Goal: Task Accomplishment & Management: Use online tool/utility

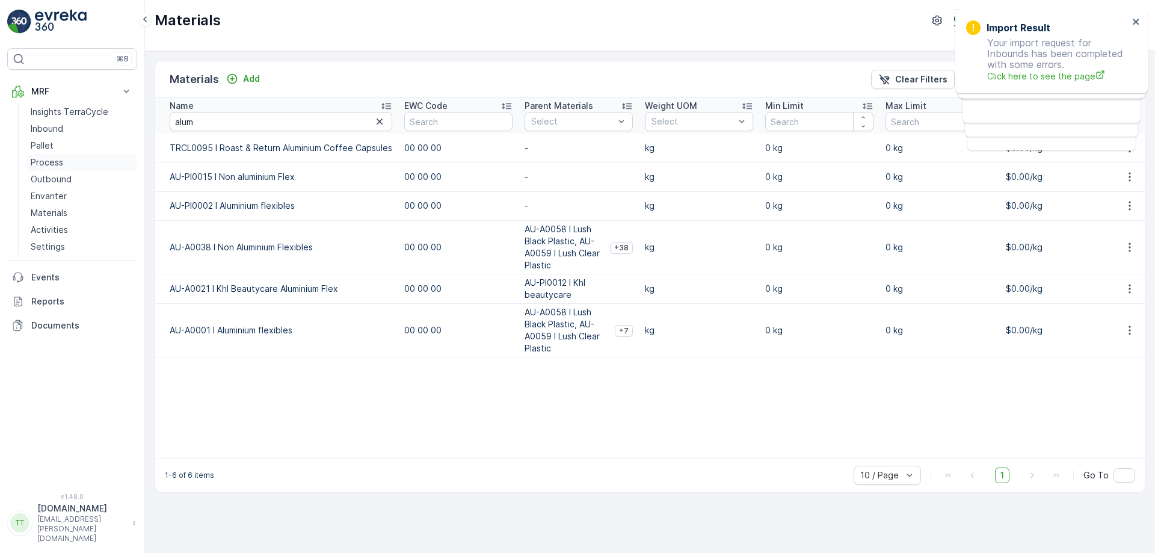
click at [56, 161] on p "Process" at bounding box center [47, 162] width 32 height 12
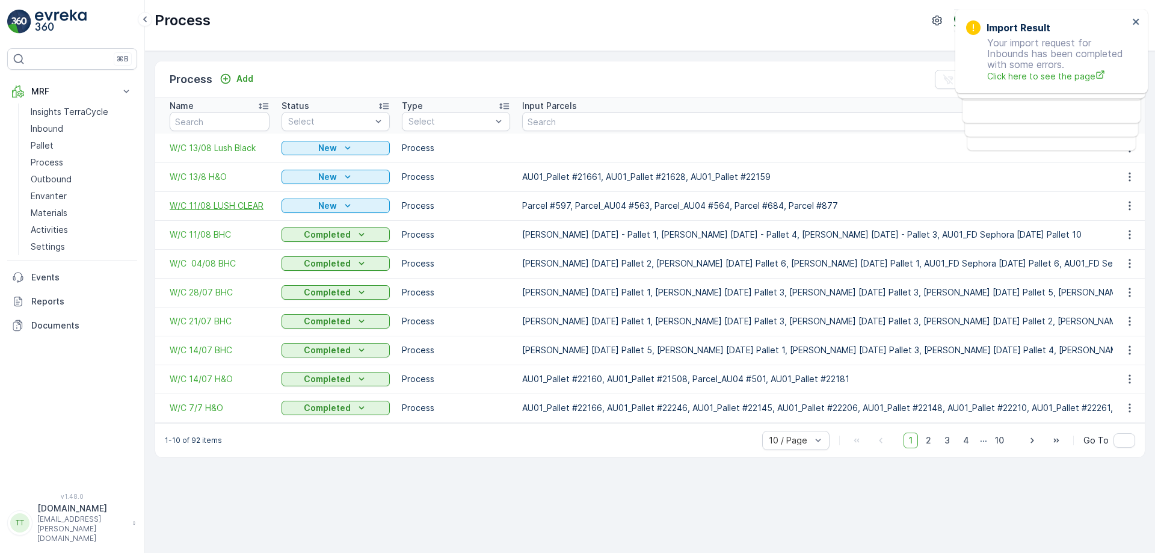
click at [236, 209] on span "W/C 11/08 LUSH CLEAR" at bounding box center [220, 206] width 100 height 12
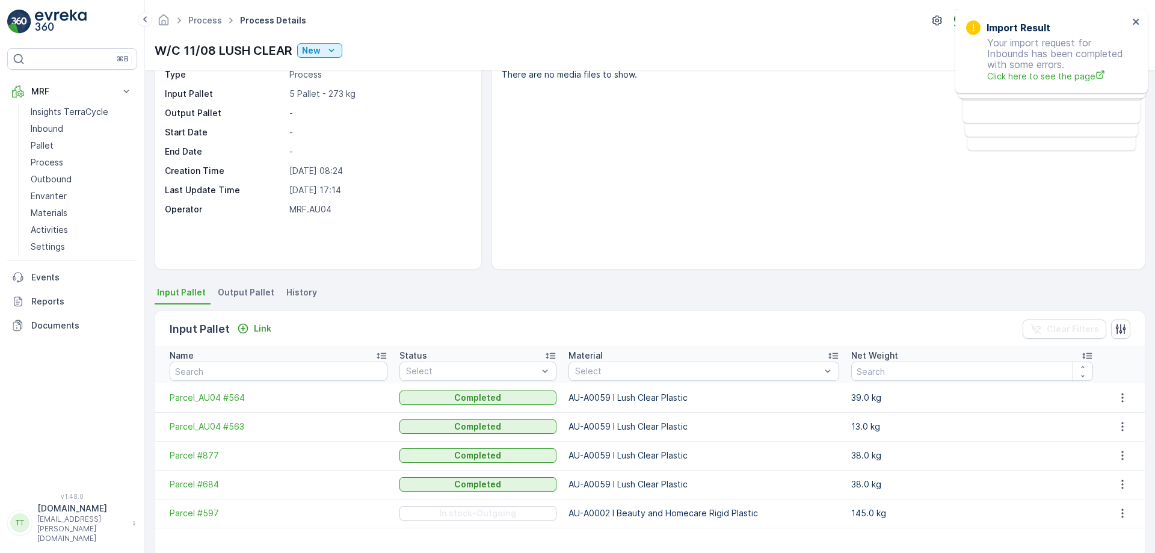
scroll to position [120, 0]
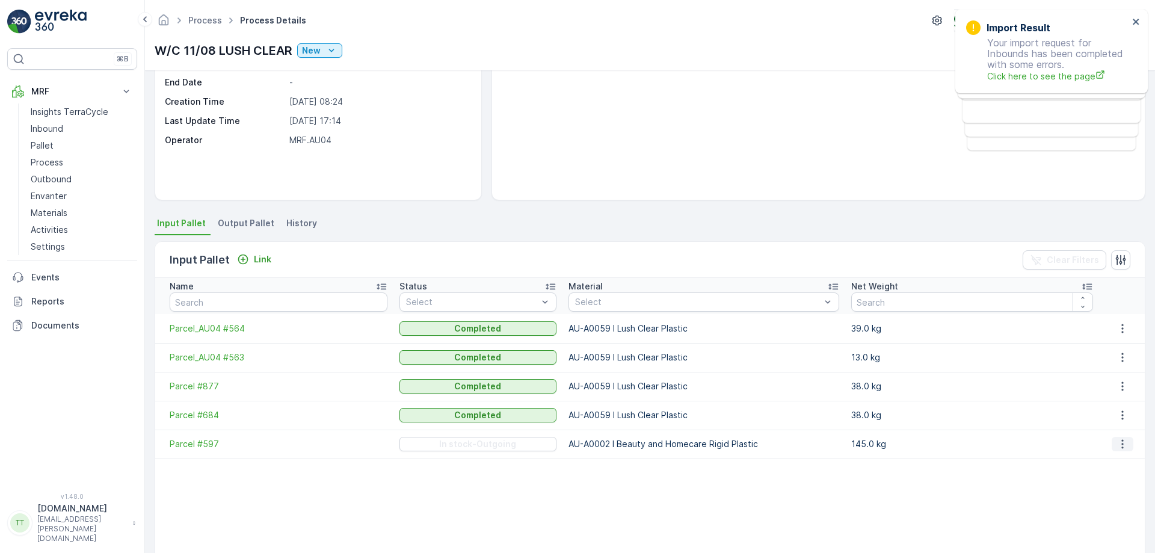
click at [1117, 446] on icon "button" at bounding box center [1123, 444] width 12 height 12
click at [1127, 458] on span "Detach" at bounding box center [1129, 462] width 29 height 12
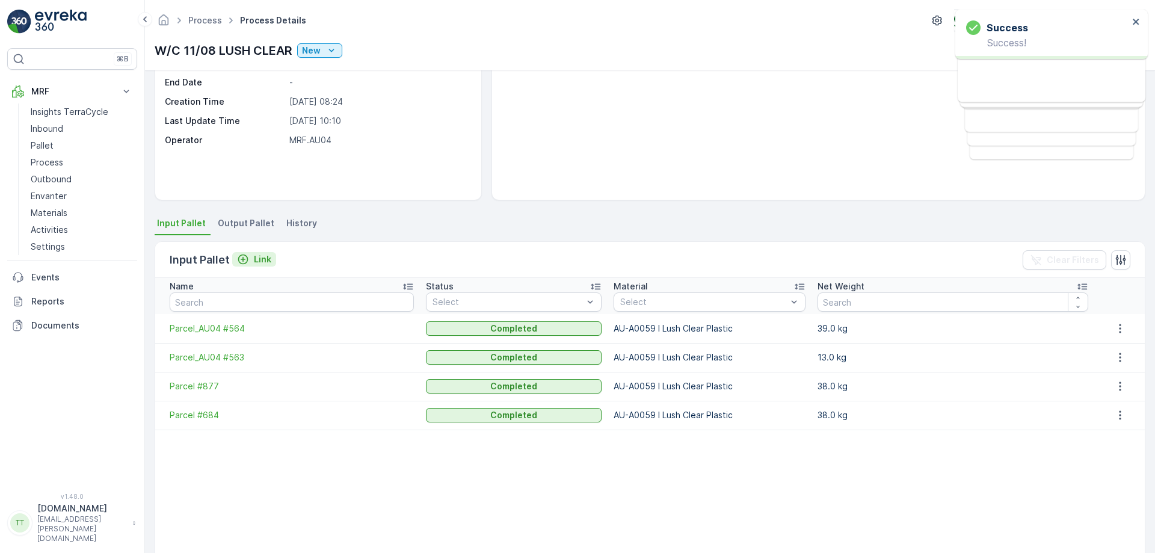
click at [257, 265] on p "Link" at bounding box center [262, 259] width 17 height 12
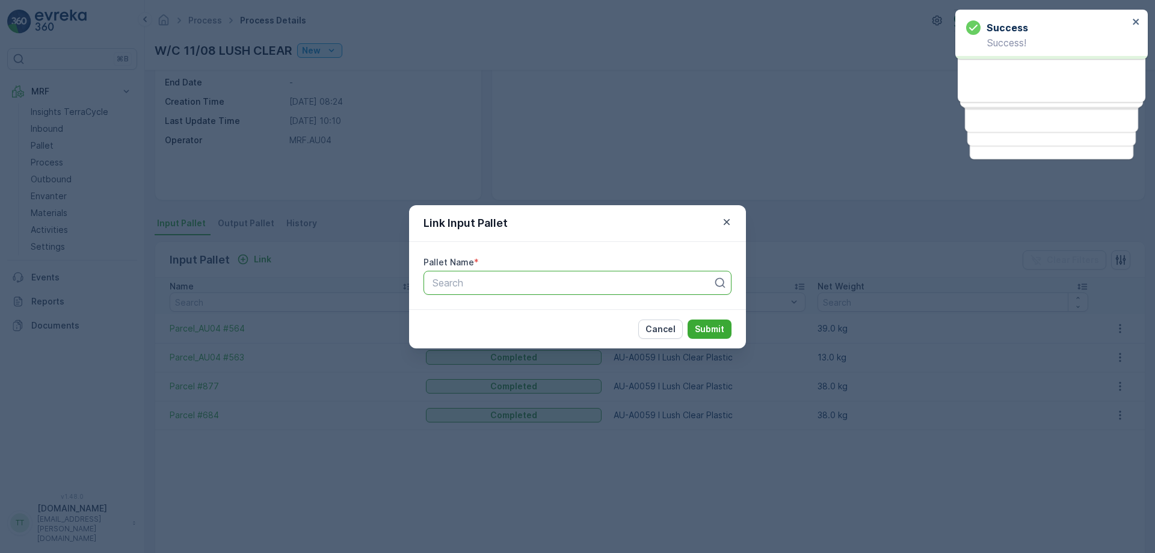
click at [532, 286] on div at bounding box center [572, 282] width 283 height 11
type input "957"
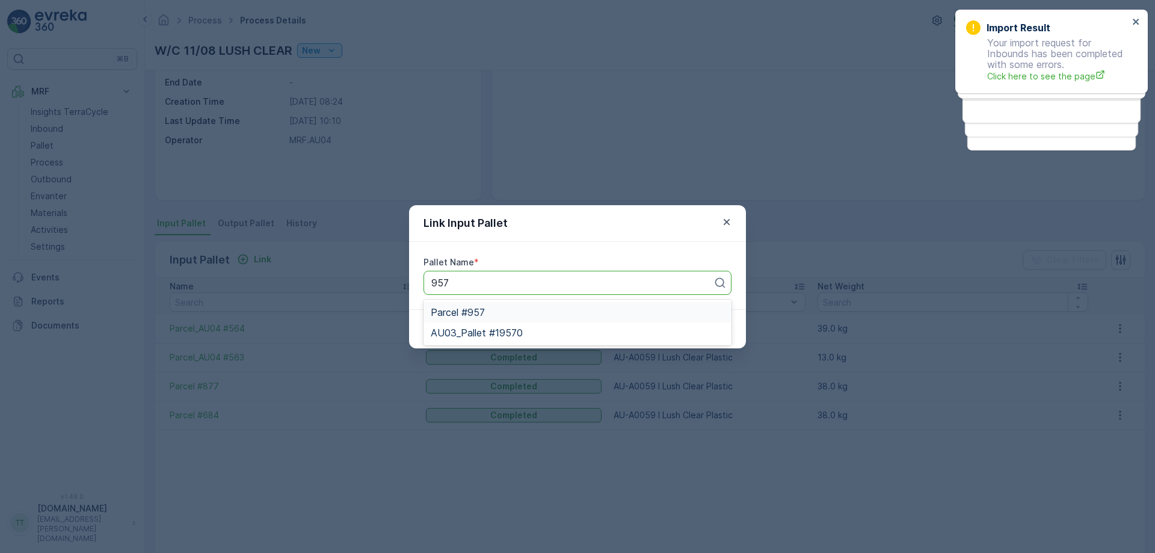
click at [494, 310] on div "Parcel #957" at bounding box center [578, 312] width 294 height 11
click at [745, 330] on div "Cancel Submit" at bounding box center [577, 328] width 337 height 39
click at [701, 331] on p "Submit" at bounding box center [709, 329] width 29 height 12
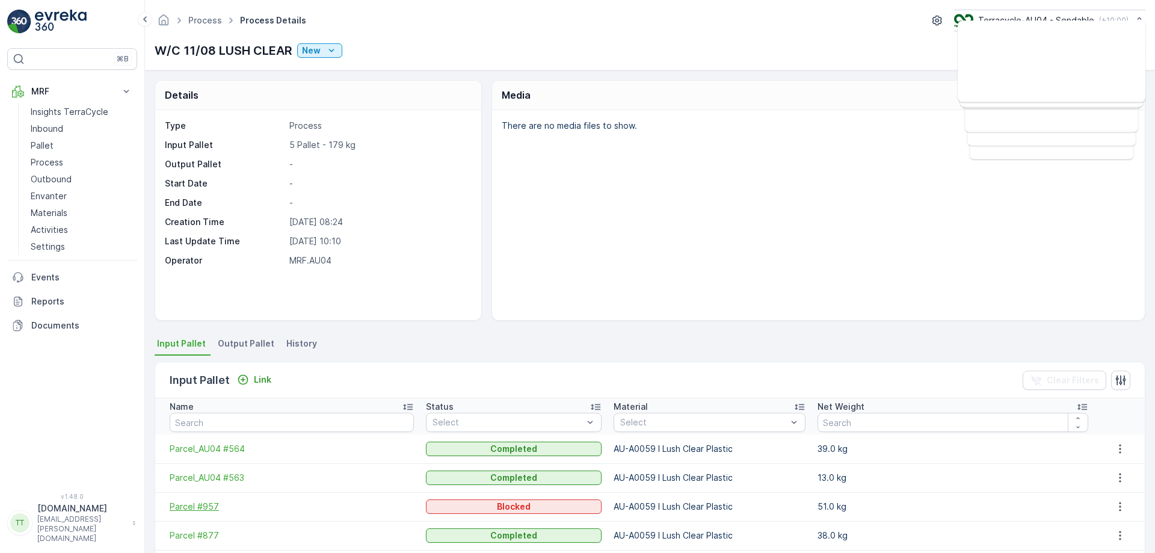
scroll to position [60, 0]
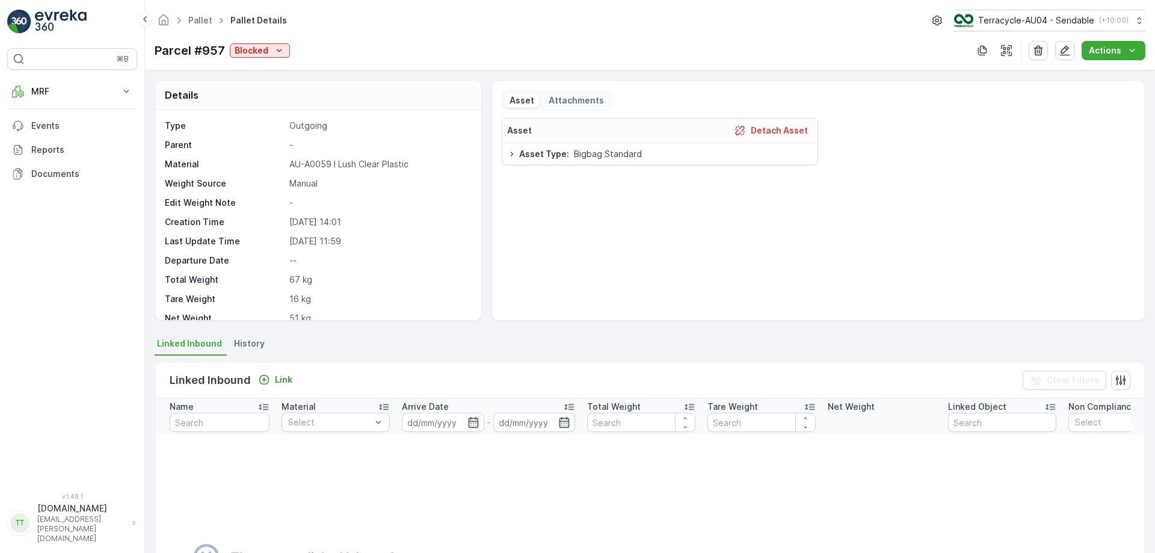
click at [267, 51] on div "Blocked" at bounding box center [260, 51] width 51 height 12
click at [1071, 51] on icon "button" at bounding box center [1065, 51] width 12 height 12
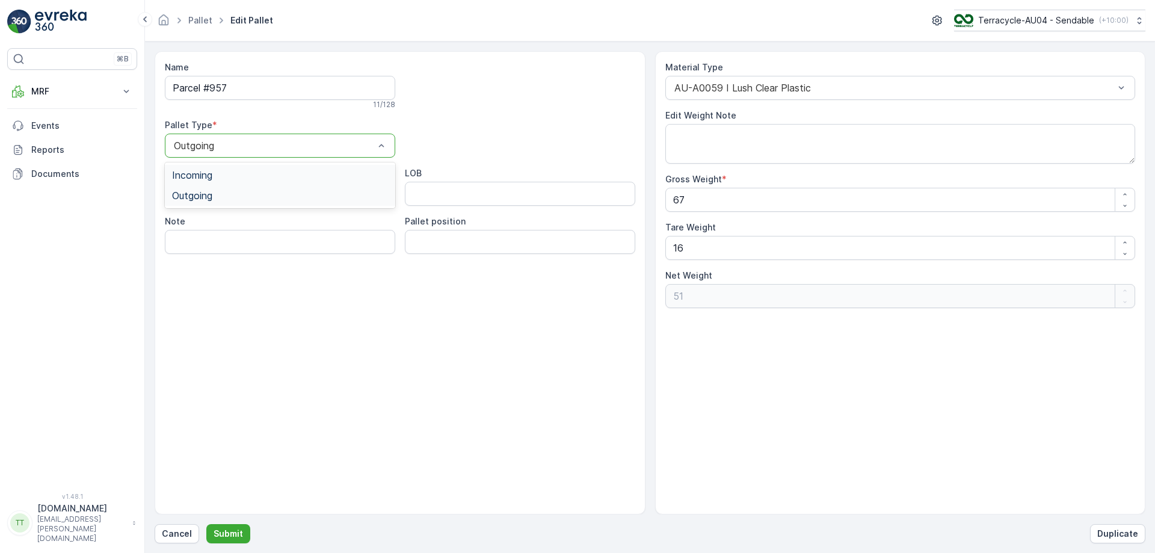
click at [360, 146] on div at bounding box center [274, 145] width 203 height 11
click at [338, 170] on div "Incoming" at bounding box center [280, 175] width 216 height 11
click at [227, 541] on button "Submit" at bounding box center [228, 533] width 44 height 19
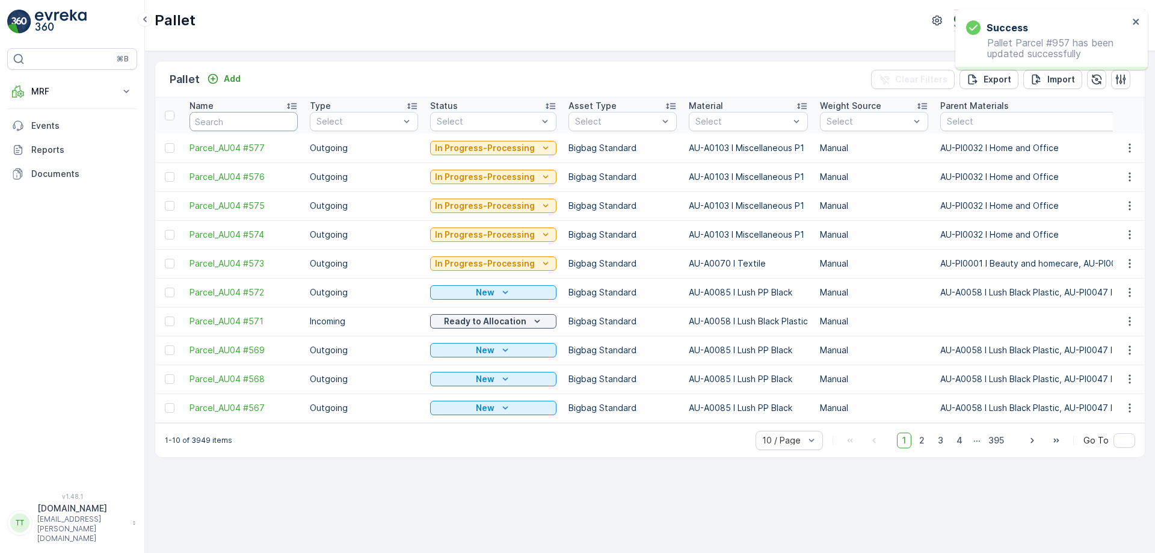
click at [230, 126] on input "text" at bounding box center [244, 121] width 108 height 19
type input "957"
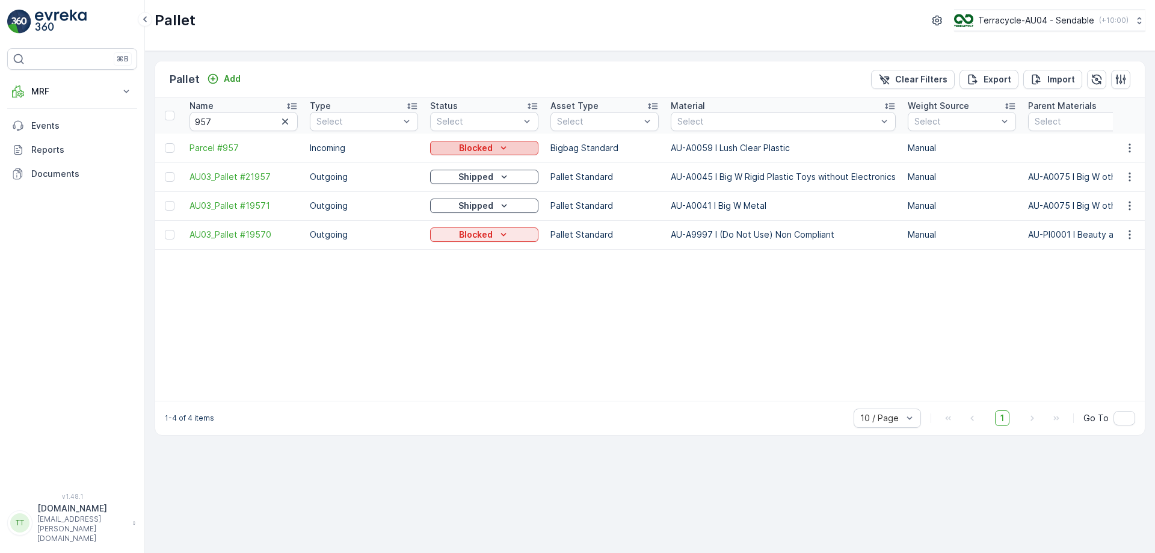
click at [488, 150] on p "Blocked" at bounding box center [476, 148] width 34 height 12
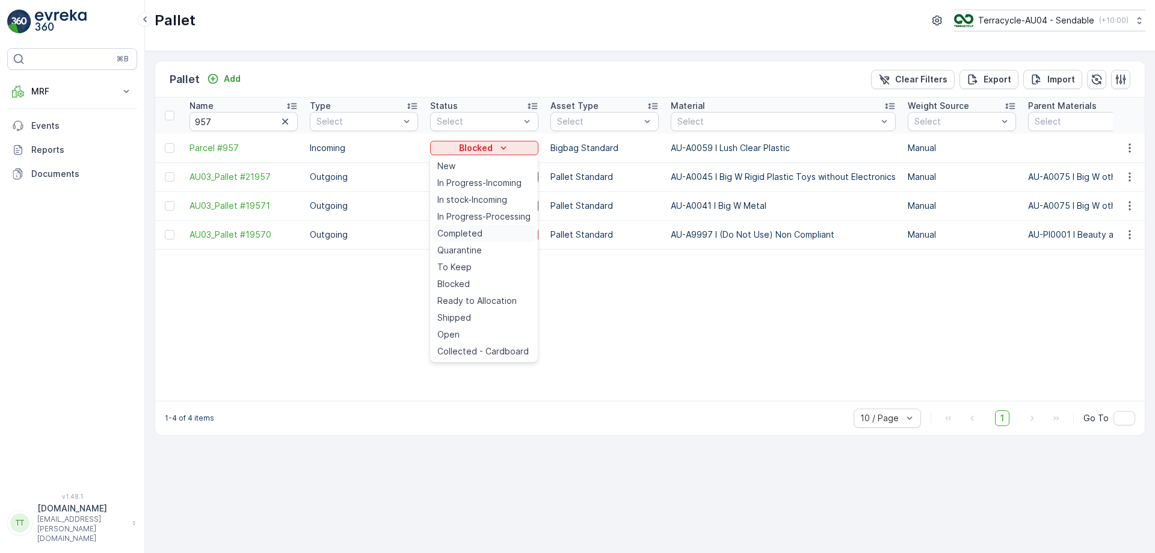
click at [488, 235] on div "Completed" at bounding box center [484, 233] width 103 height 17
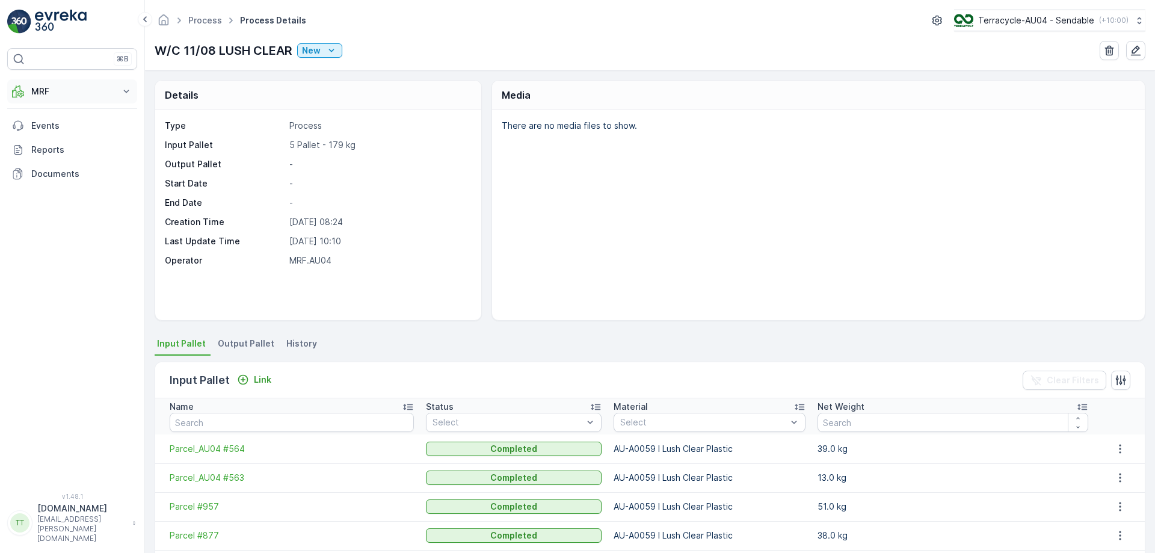
click at [119, 91] on button "MRF" at bounding box center [72, 91] width 130 height 24
click at [61, 162] on p "Process" at bounding box center [47, 162] width 32 height 12
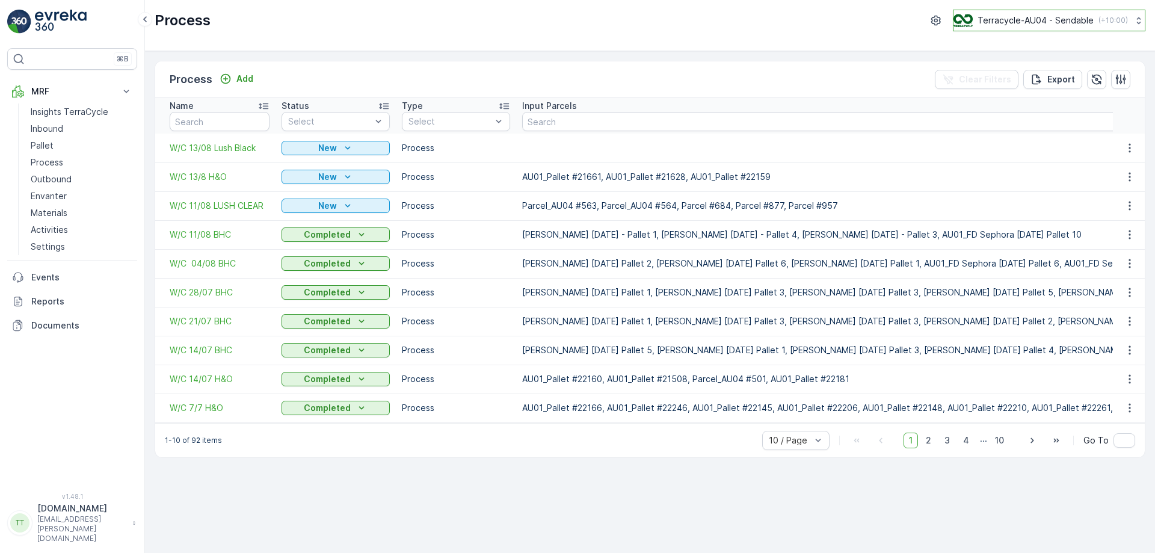
click at [1062, 25] on p "Terracycle-AU04 - Sendable" at bounding box center [1036, 20] width 116 height 12
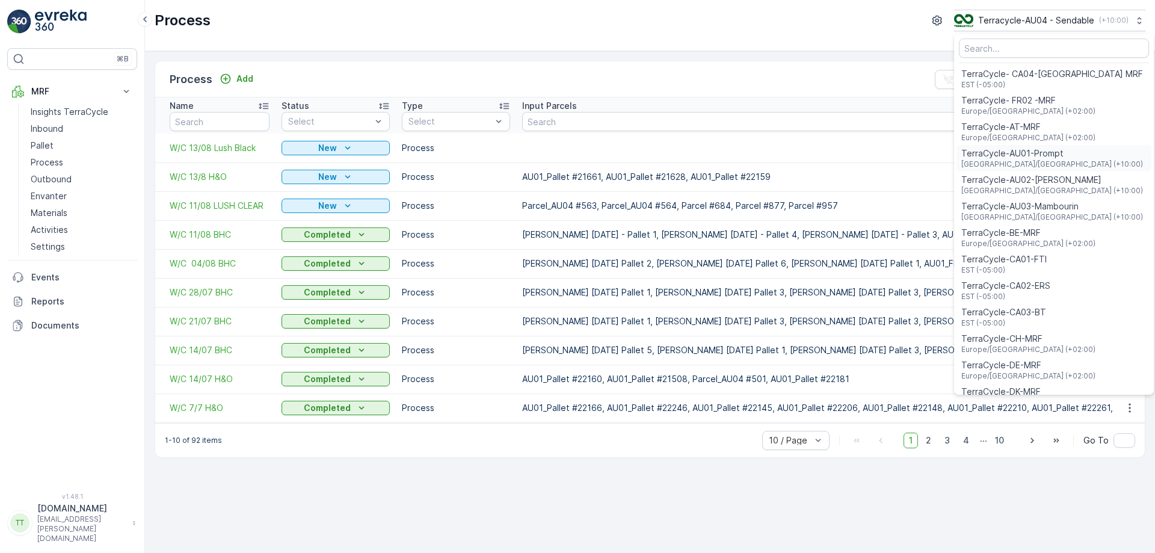
click at [1038, 164] on span "[GEOGRAPHIC_DATA]/[GEOGRAPHIC_DATA] (+10:00)" at bounding box center [1052, 164] width 182 height 10
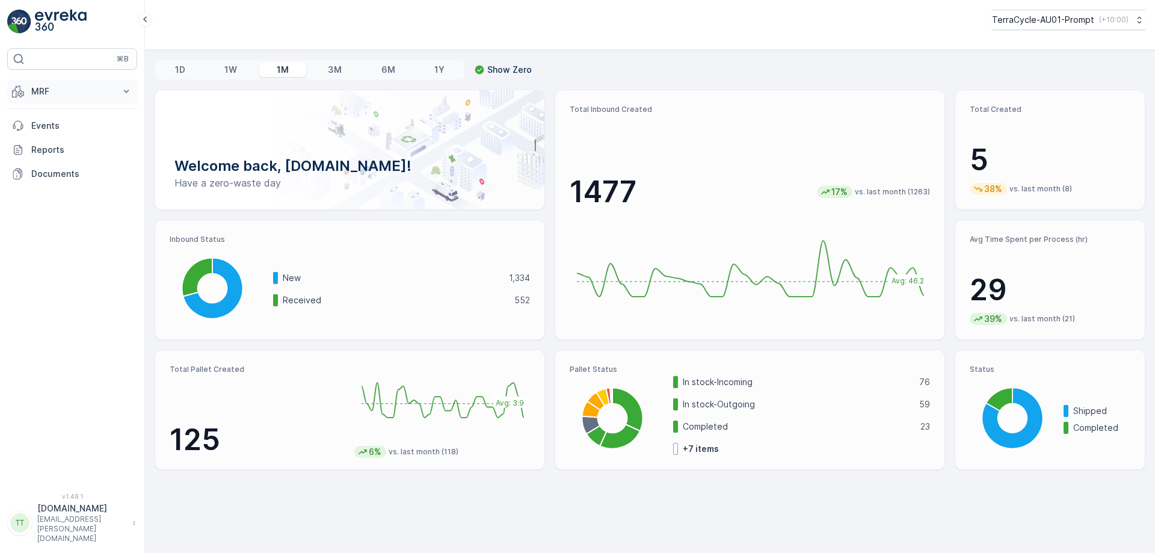
click at [91, 94] on p "MRF" at bounding box center [72, 91] width 82 height 12
click at [54, 158] on p "Process" at bounding box center [47, 162] width 32 height 12
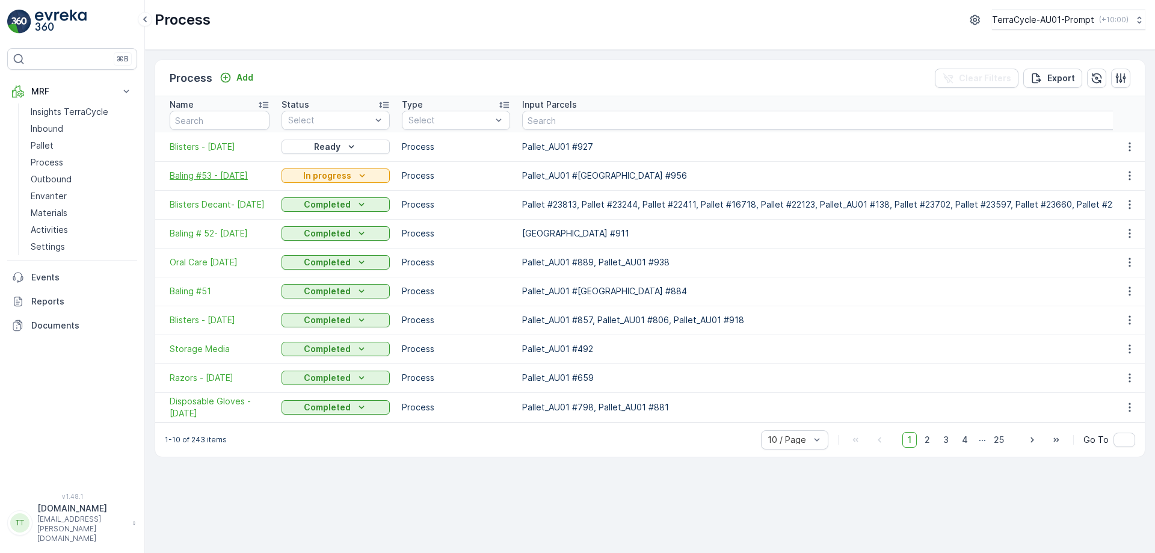
click at [231, 172] on span "Baling #53 - 13.8.25" at bounding box center [220, 176] width 100 height 12
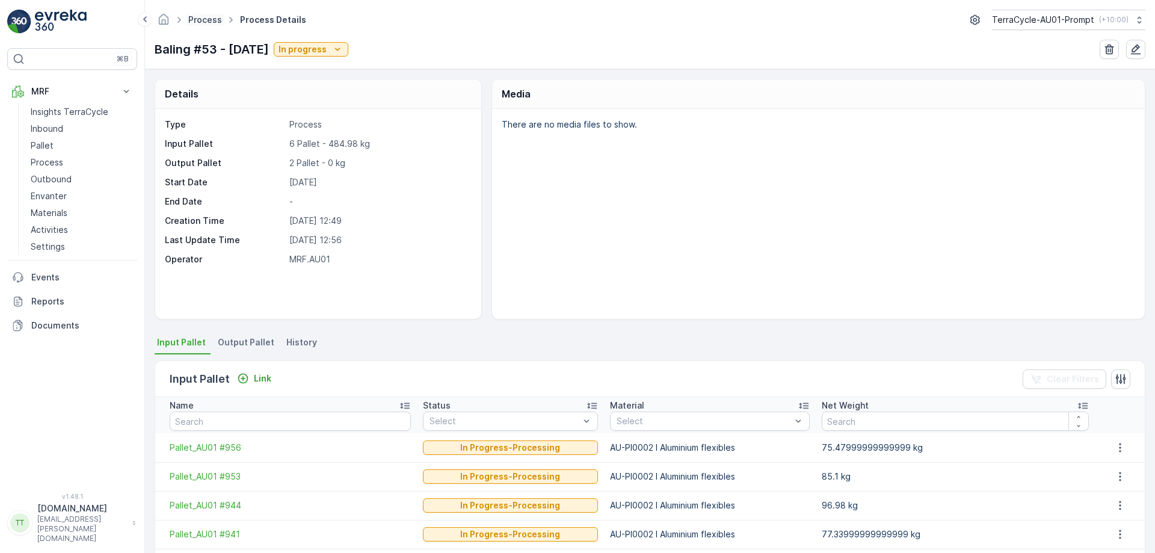
click at [196, 21] on link "Process" at bounding box center [205, 19] width 34 height 10
